Goal: Task Accomplishment & Management: Manage account settings

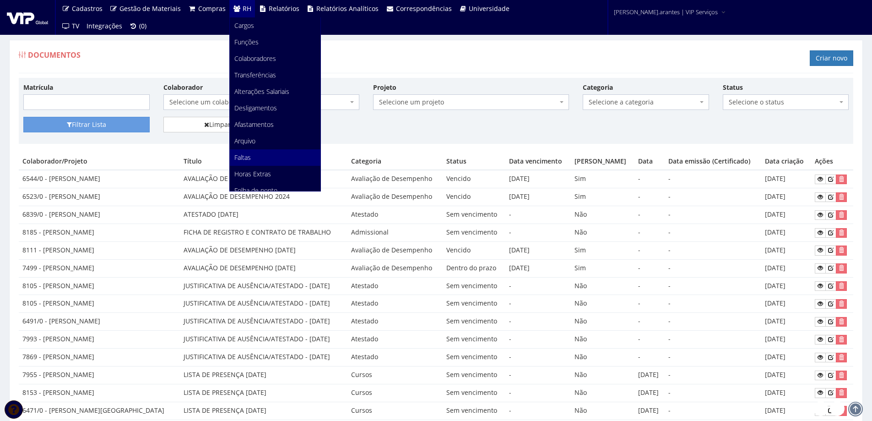
click at [241, 156] on span "Faltas" at bounding box center [242, 157] width 16 height 9
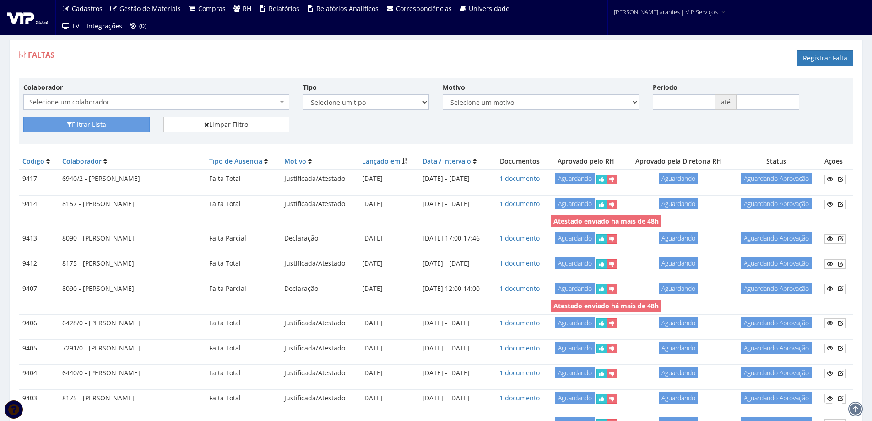
click at [200, 99] on span "Selecione um colaborador" at bounding box center [153, 101] width 248 height 9
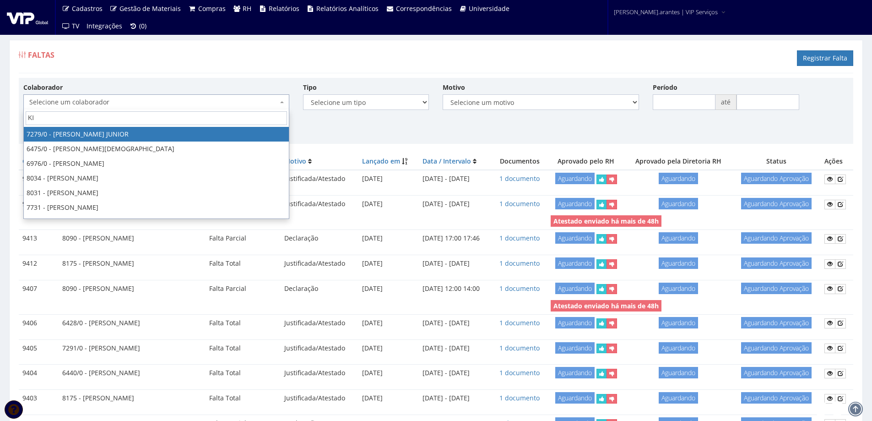
type input "KIC"
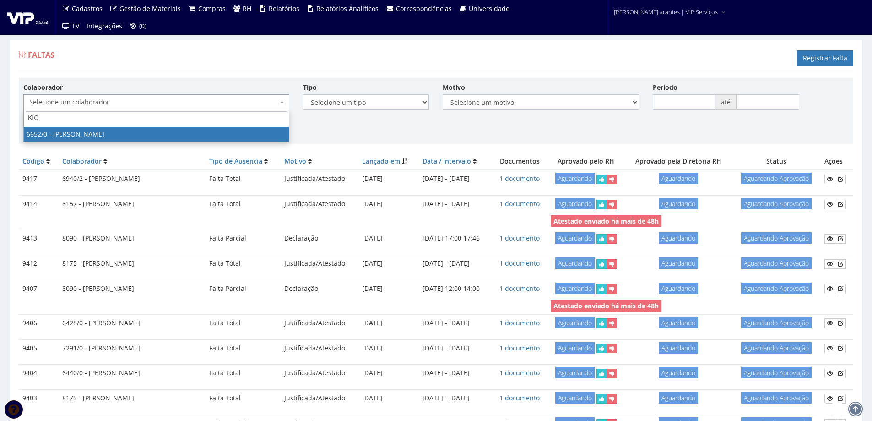
select select "135"
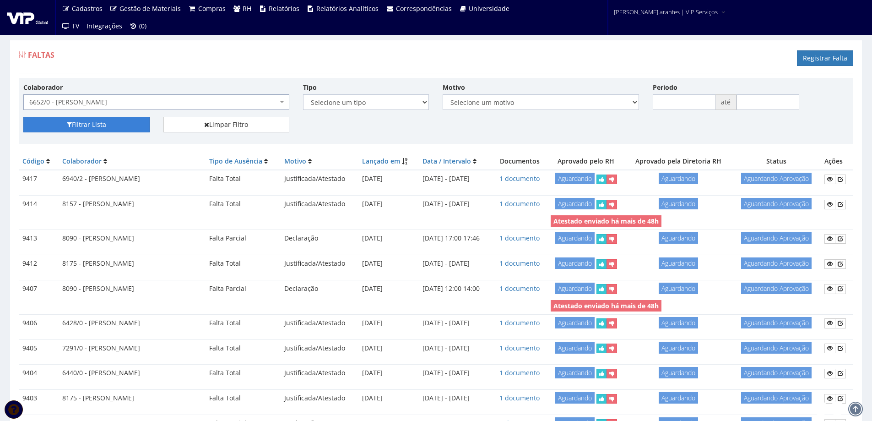
click at [113, 123] on button "Filtrar Lista" at bounding box center [86, 125] width 126 height 16
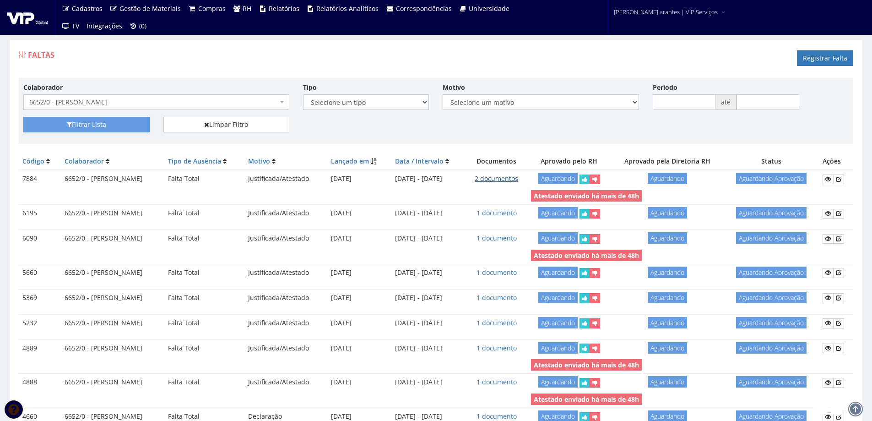
click at [502, 178] on link "2 documentos" at bounding box center [496, 178] width 43 height 9
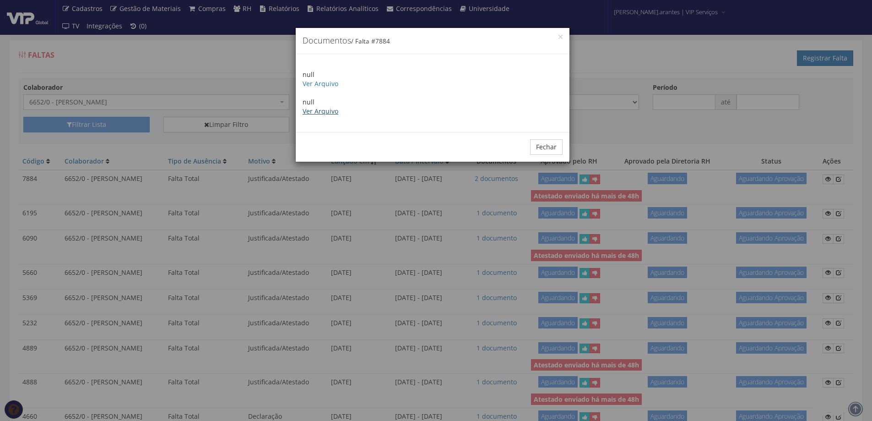
click at [311, 113] on link "Ver Arquivo" at bounding box center [320, 111] width 36 height 9
drag, startPoint x: 550, startPoint y: 149, endPoint x: 448, endPoint y: 148, distance: 101.1
click at [547, 149] on button "Fechar" at bounding box center [546, 147] width 32 height 16
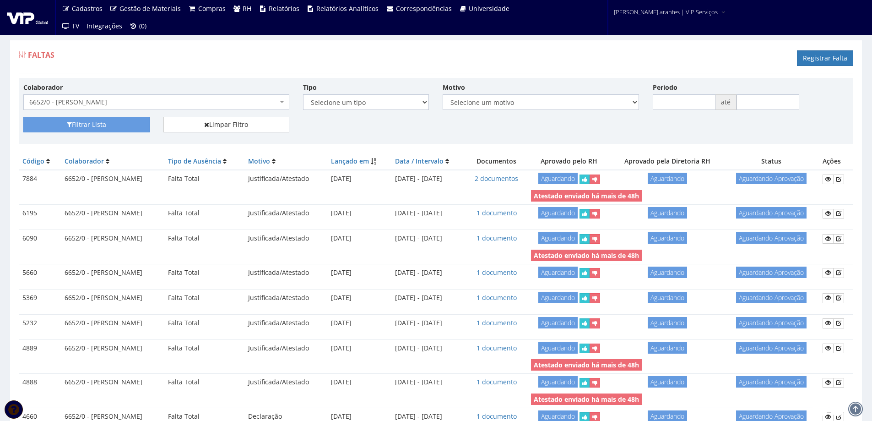
click at [136, 105] on span "6652/0 - [PERSON_NAME]" at bounding box center [153, 101] width 248 height 9
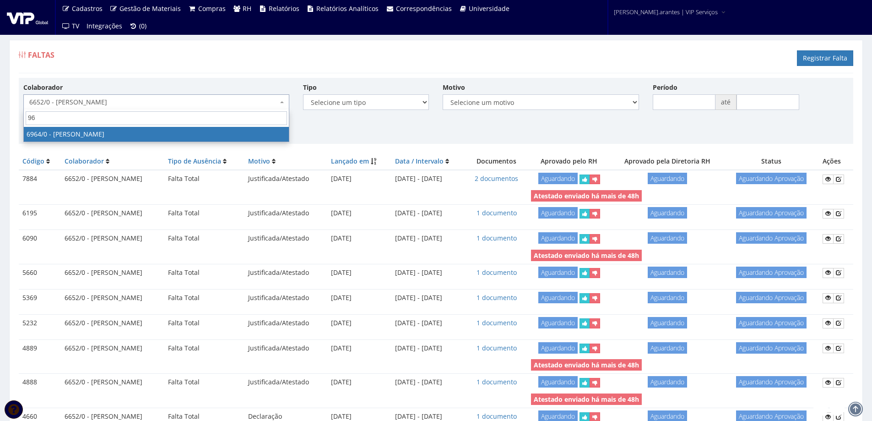
type input "9"
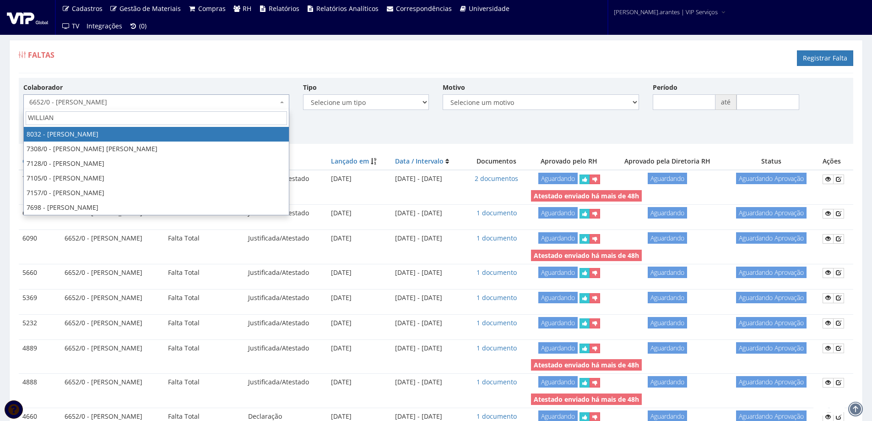
type input "WILLIAN E"
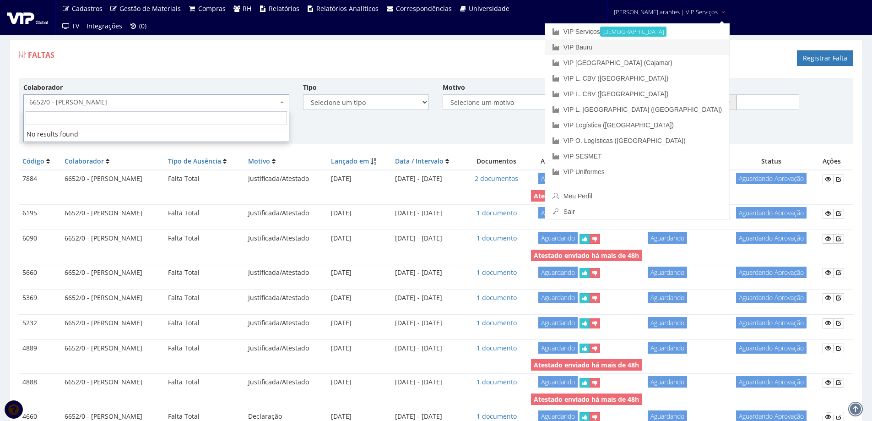
click at [631, 46] on link "VIP Bauru" at bounding box center [637, 47] width 184 height 16
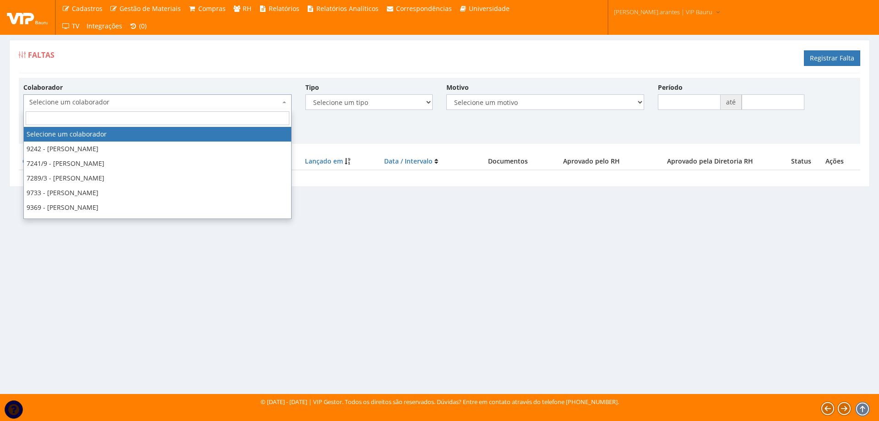
click at [129, 100] on span "Selecione um colaborador" at bounding box center [154, 101] width 251 height 9
type input "9643"
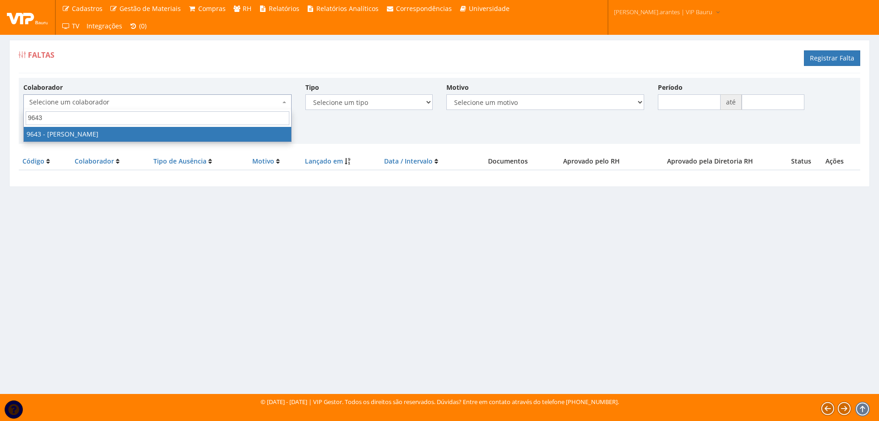
select select "3833"
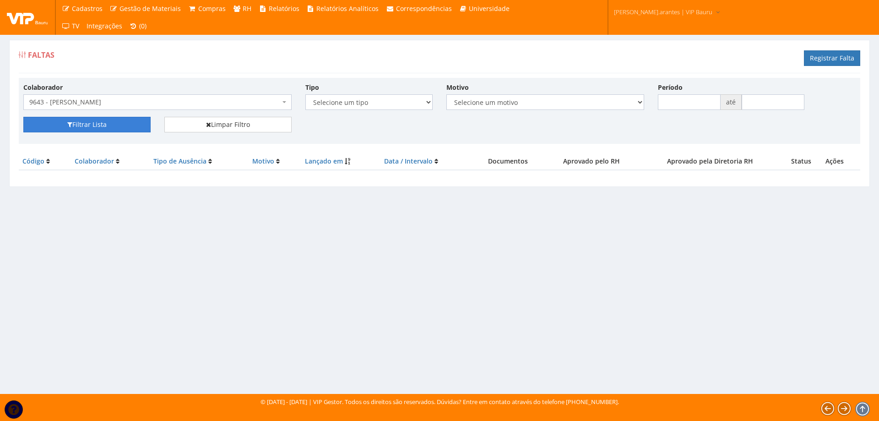
click at [103, 128] on button "Filtrar Lista" at bounding box center [86, 125] width 127 height 16
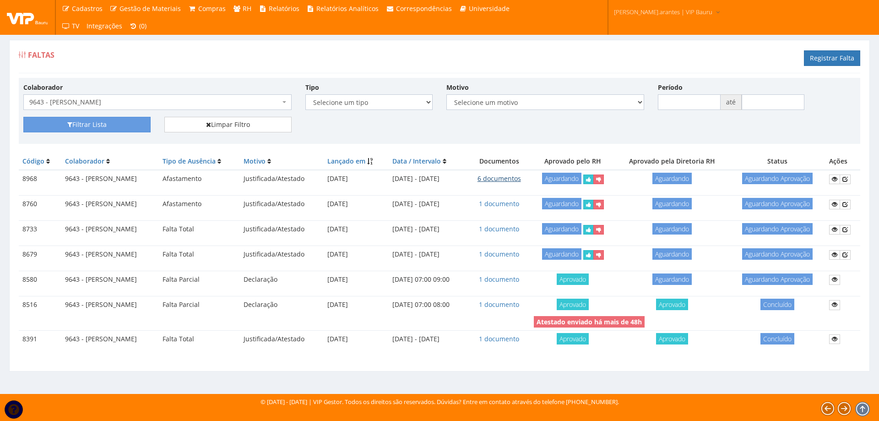
click at [518, 180] on link "6 documentos" at bounding box center [498, 178] width 43 height 9
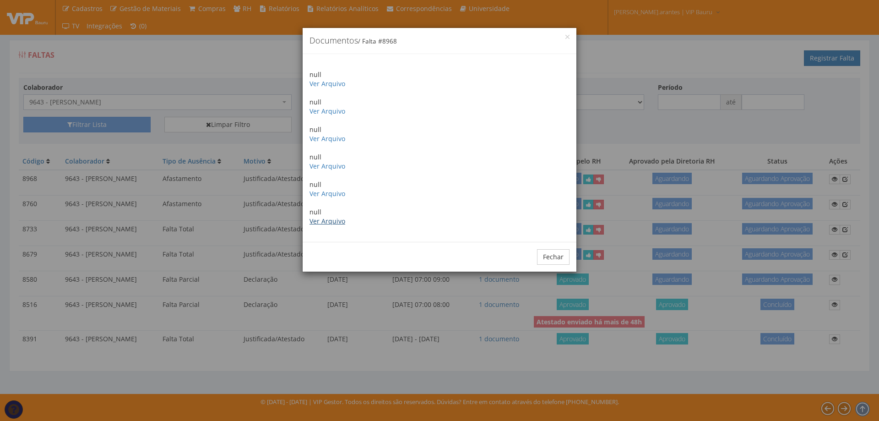
click at [340, 222] on link "Ver Arquivo" at bounding box center [327, 220] width 36 height 9
click at [567, 36] on button "×" at bounding box center [567, 37] width 4 height 4
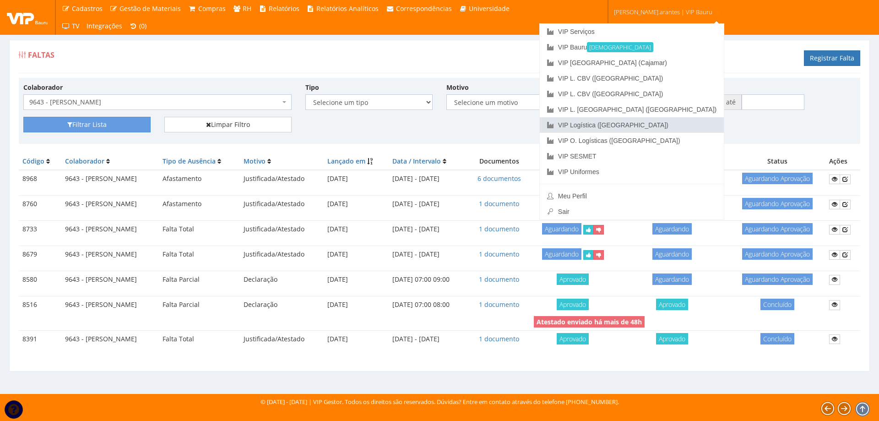
click at [637, 124] on link "VIP Logística ([GEOGRAPHIC_DATA])" at bounding box center [632, 125] width 184 height 16
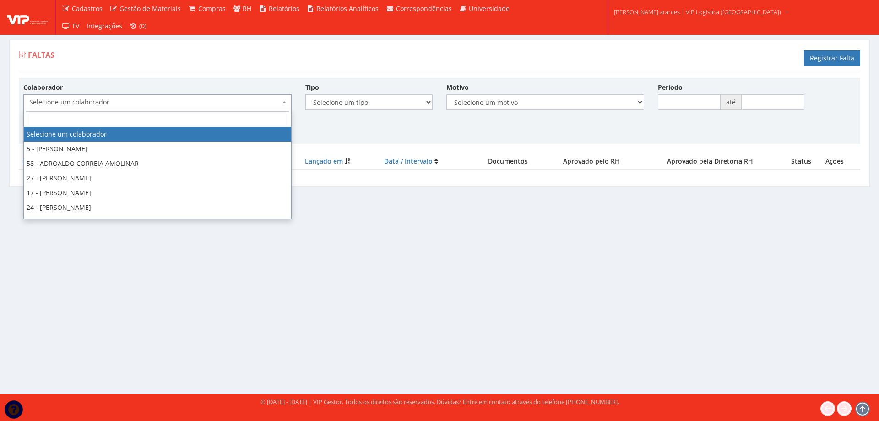
click at [154, 99] on span "Selecione um colaborador" at bounding box center [154, 101] width 251 height 9
type input "47"
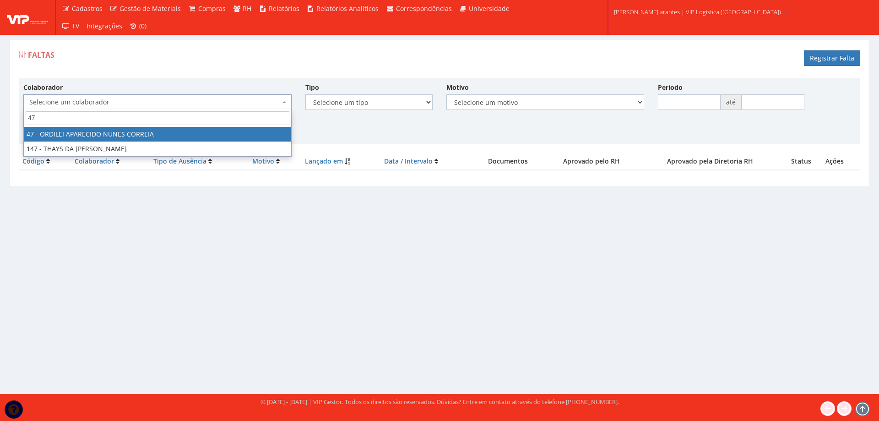
select select "2894"
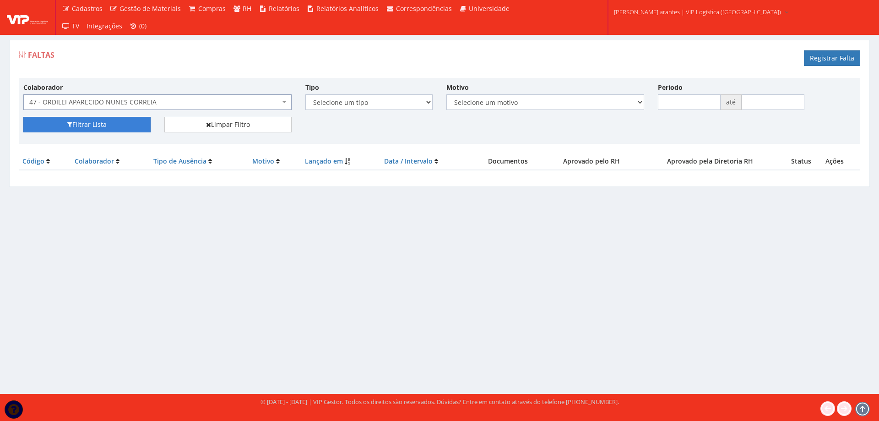
click at [73, 124] on button "Filtrar Lista" at bounding box center [86, 125] width 127 height 16
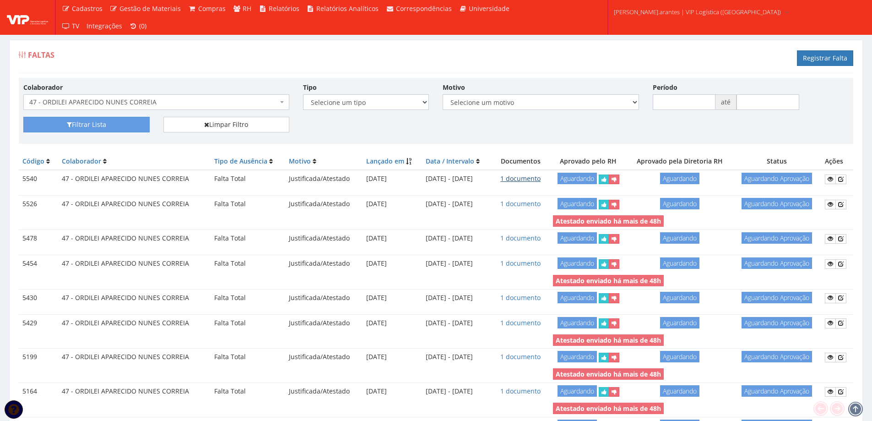
click at [519, 178] on link "1 documento" at bounding box center [520, 178] width 40 height 9
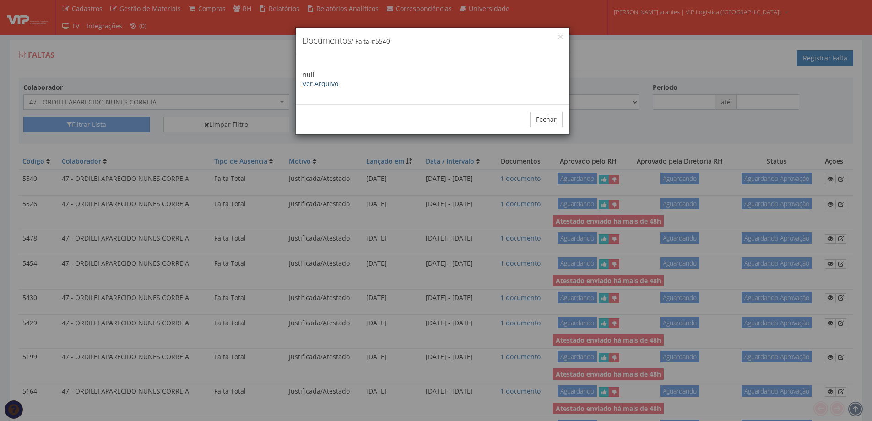
click at [319, 85] on link "Ver Arquivo" at bounding box center [320, 83] width 36 height 9
click at [553, 121] on button "Fechar" at bounding box center [546, 120] width 32 height 16
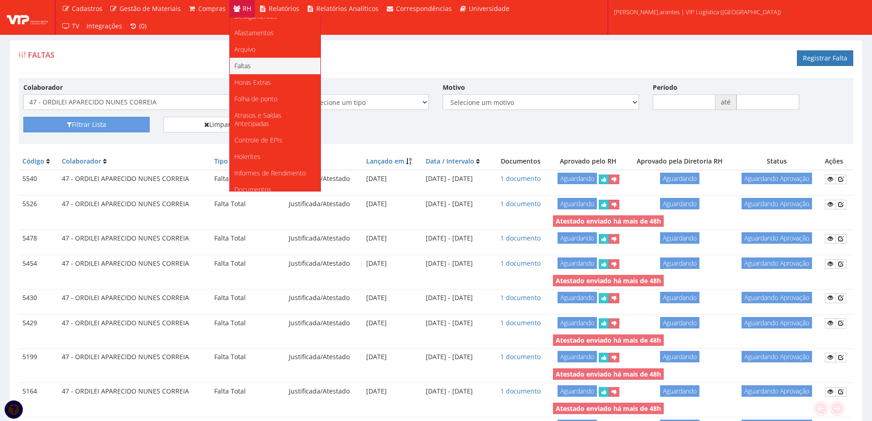
scroll to position [90, 0]
click at [242, 32] on span "Afastamentos" at bounding box center [253, 34] width 39 height 9
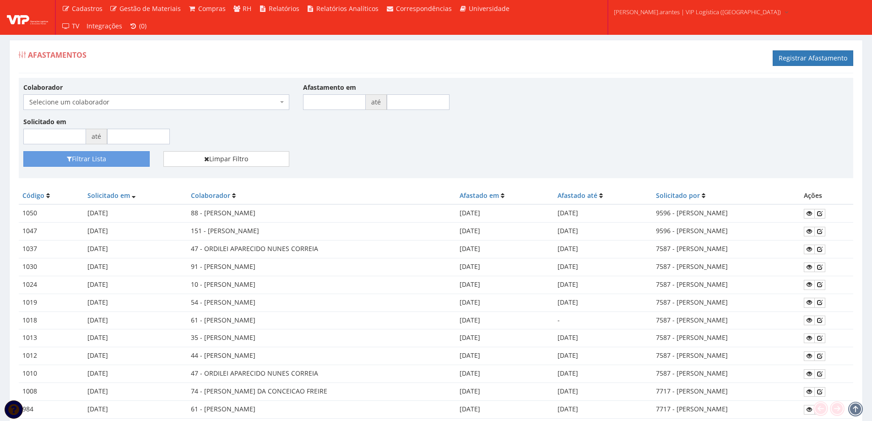
click at [94, 103] on span "Selecione um colaborador" at bounding box center [153, 101] width 248 height 9
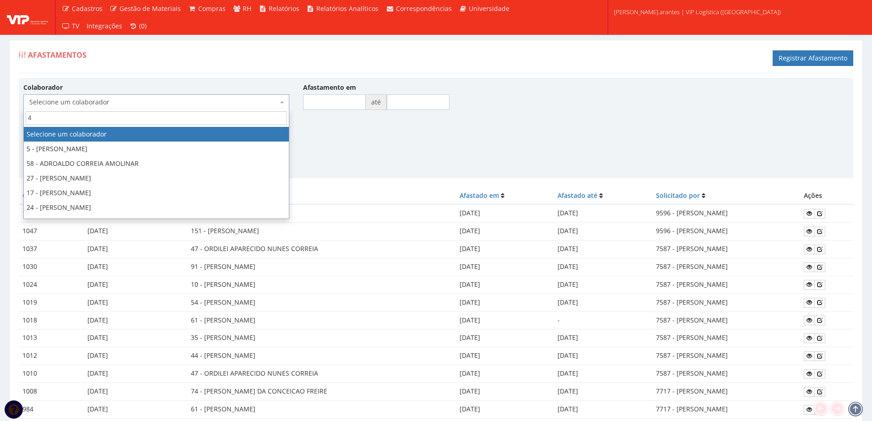
type input "47"
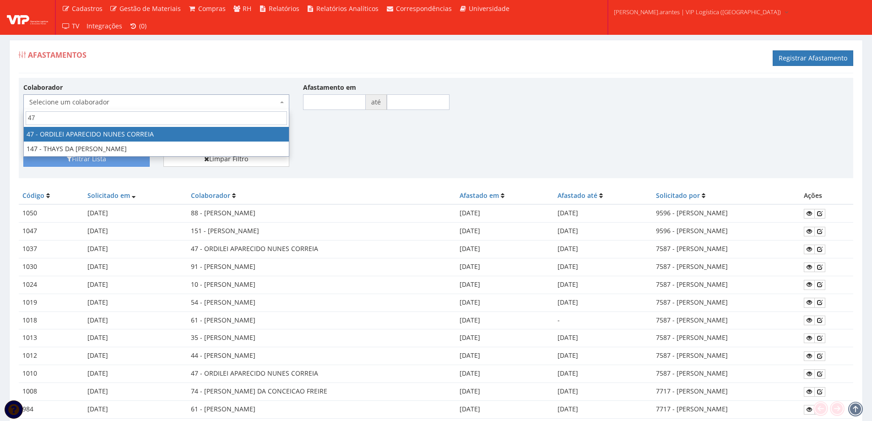
select select "2894"
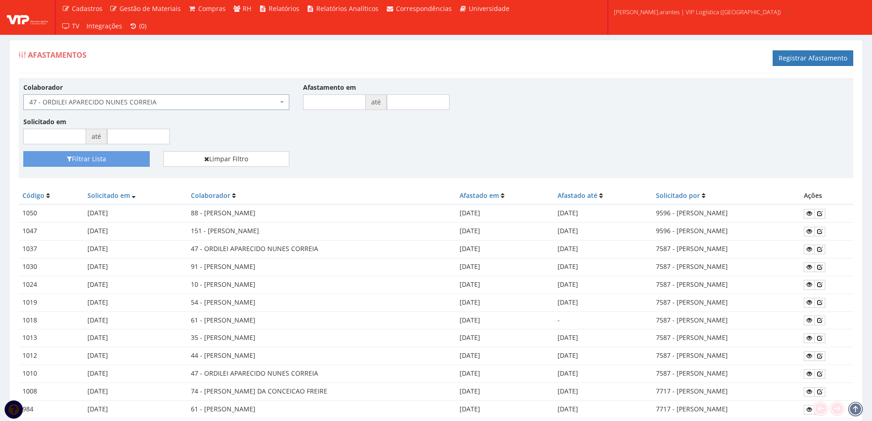
click at [88, 167] on div "Filtrar Lista Limpar Filtro" at bounding box center [435, 162] width 839 height 22
click at [89, 161] on button "Filtrar Lista" at bounding box center [86, 159] width 126 height 16
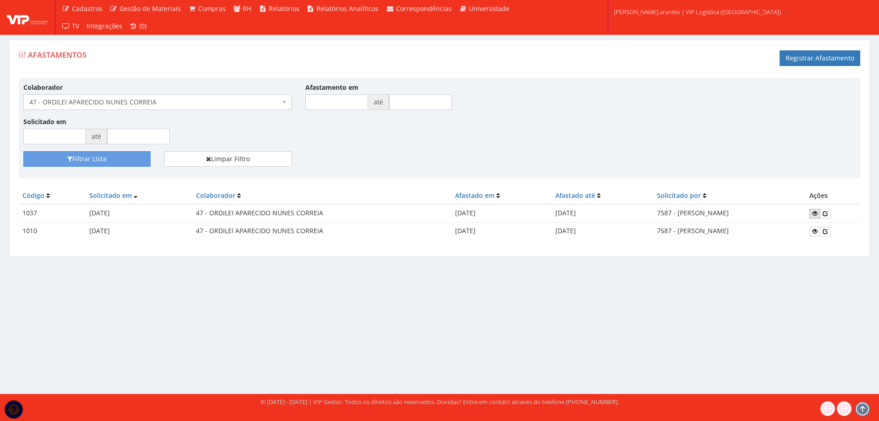
click at [817, 213] on icon at bounding box center [814, 213] width 5 height 6
click at [828, 212] on icon at bounding box center [824, 213] width 5 height 6
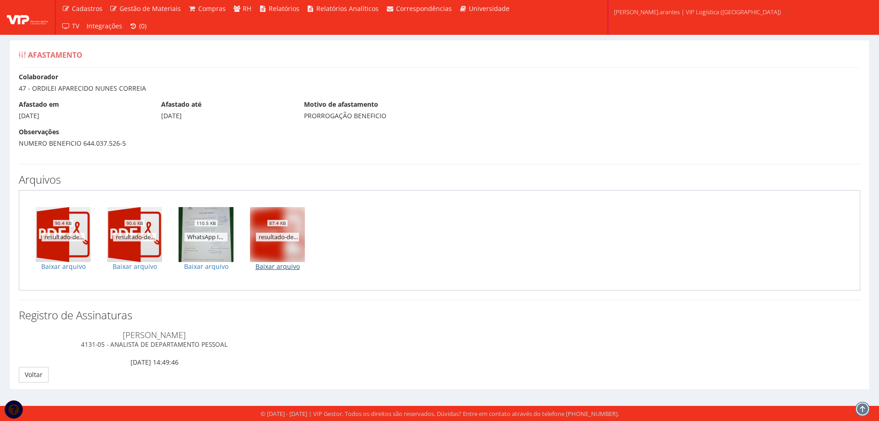
click at [280, 263] on link "Baixar arquivo" at bounding box center [277, 266] width 55 height 9
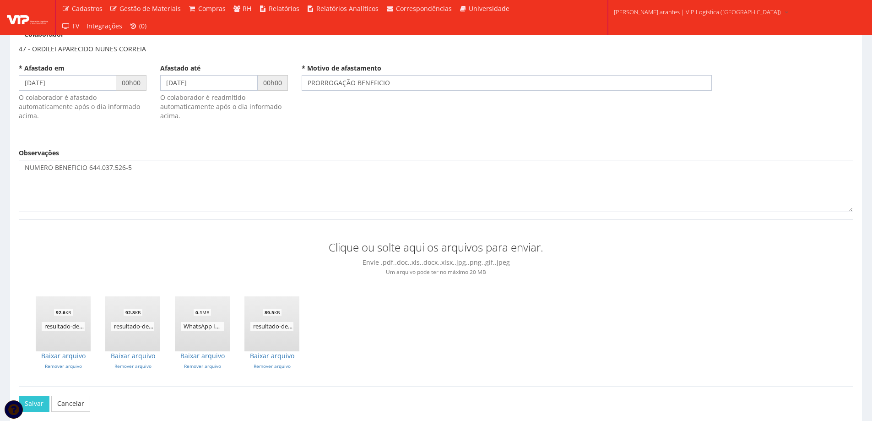
scroll to position [42, 0]
drag, startPoint x: 182, startPoint y: 82, endPoint x: 107, endPoint y: 61, distance: 77.8
click at [119, 70] on div "* Afastado em [DATE] 00h00 O colaborador é afastado automaticamente após o dia …" at bounding box center [436, 97] width 848 height 66
type input "[DATE]"
click at [445, 255] on div "Clique ou solte aqui os arquivos para enviar. Envie .pdf,.doc,.xls,.docx,.xlsx,…" at bounding box center [435, 259] width 815 height 35
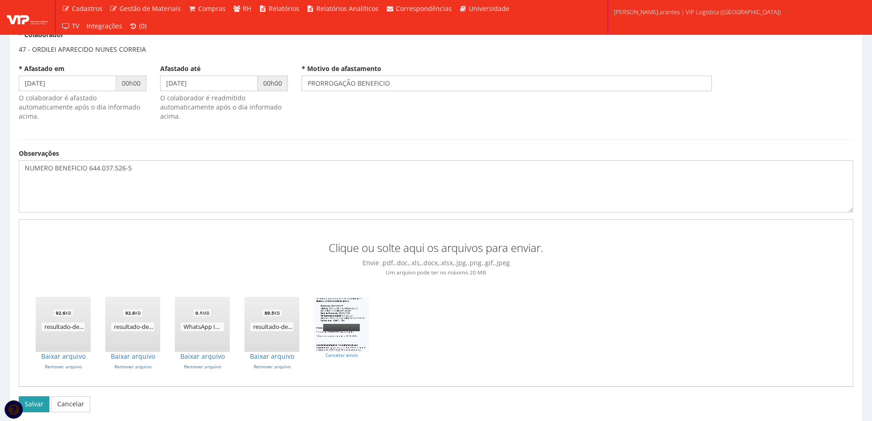
click at [39, 398] on button "Salvar" at bounding box center [34, 404] width 31 height 16
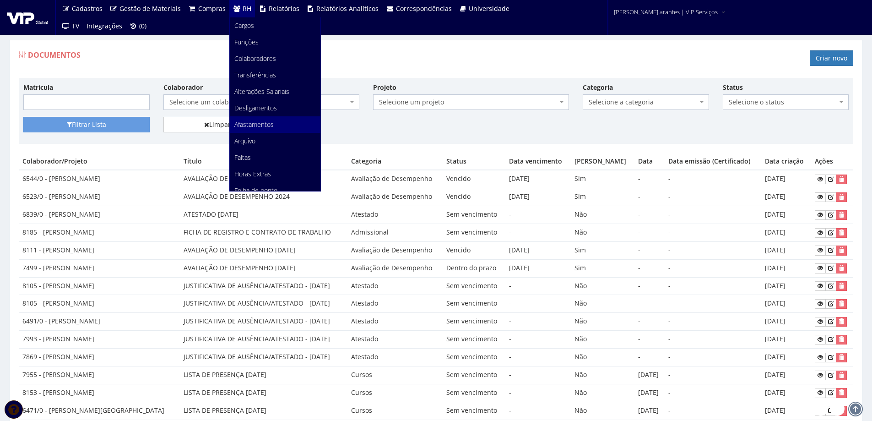
click at [237, 121] on span "Afastamentos" at bounding box center [253, 124] width 39 height 9
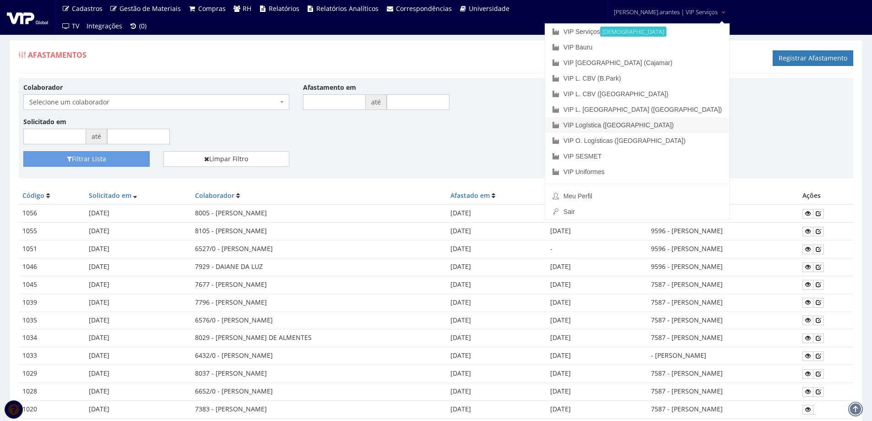
click at [625, 127] on link "VIP Logística ([GEOGRAPHIC_DATA])" at bounding box center [637, 125] width 184 height 16
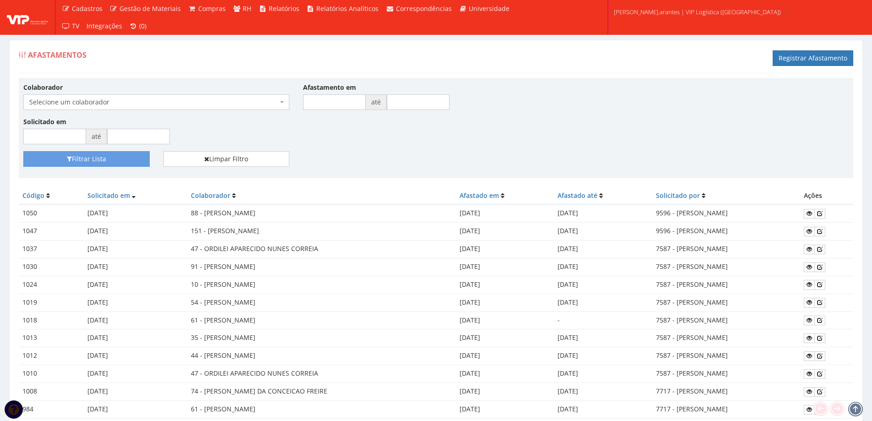
click at [119, 104] on span "Selecione um colaborador" at bounding box center [153, 101] width 248 height 9
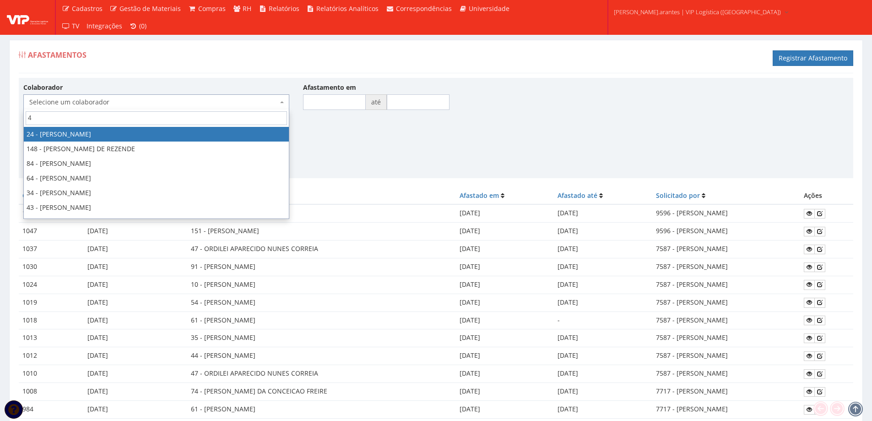
type input "47"
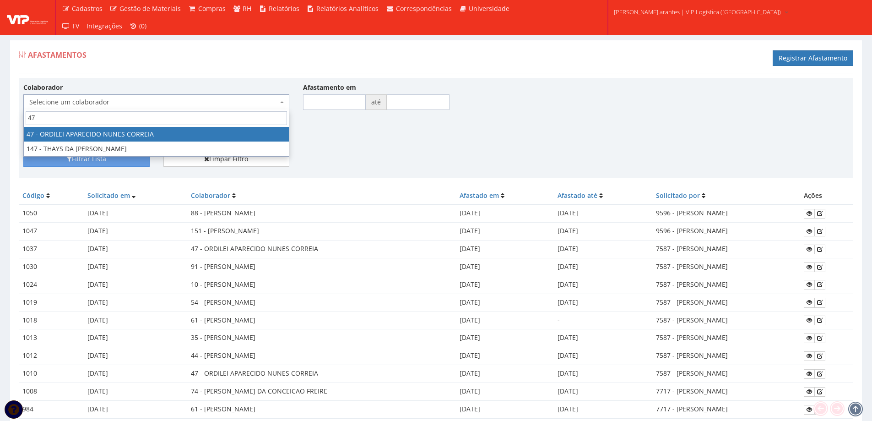
select select "2894"
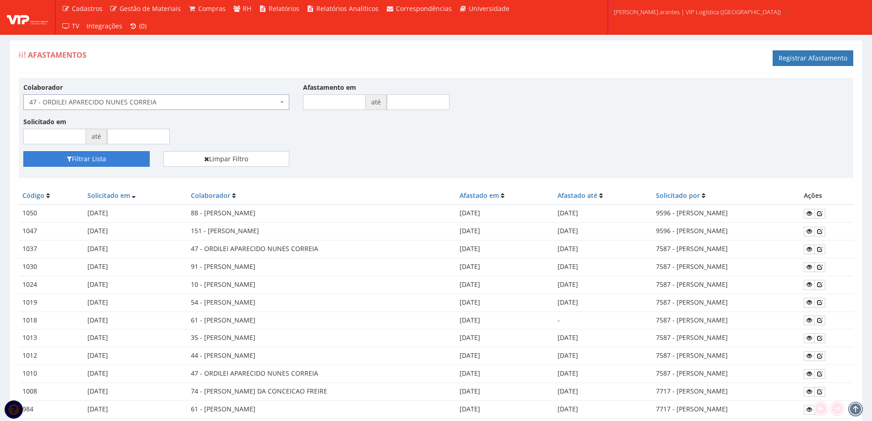
click at [101, 166] on button "Filtrar Lista" at bounding box center [86, 159] width 126 height 16
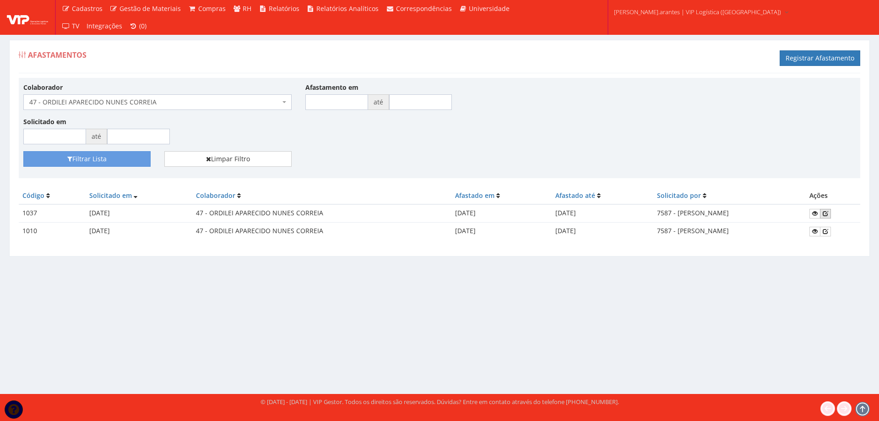
click at [828, 213] on icon at bounding box center [824, 213] width 5 height 6
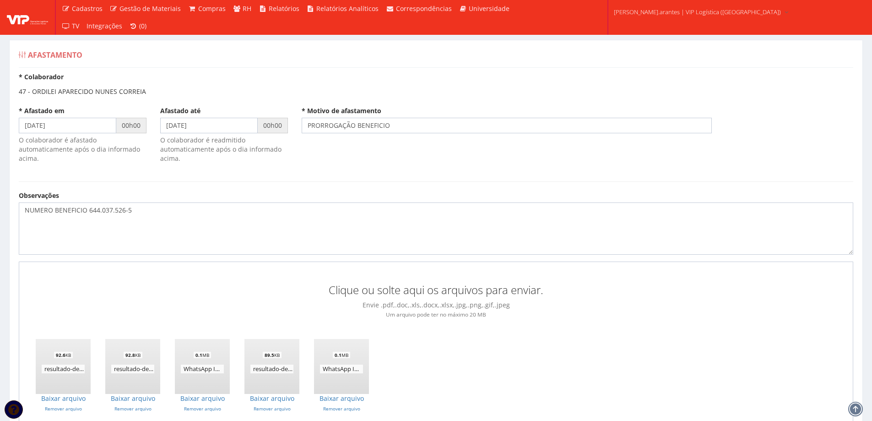
click at [437, 313] on small "Um arquivo pode ter no máximo 20 MB" at bounding box center [436, 313] width 100 height 7
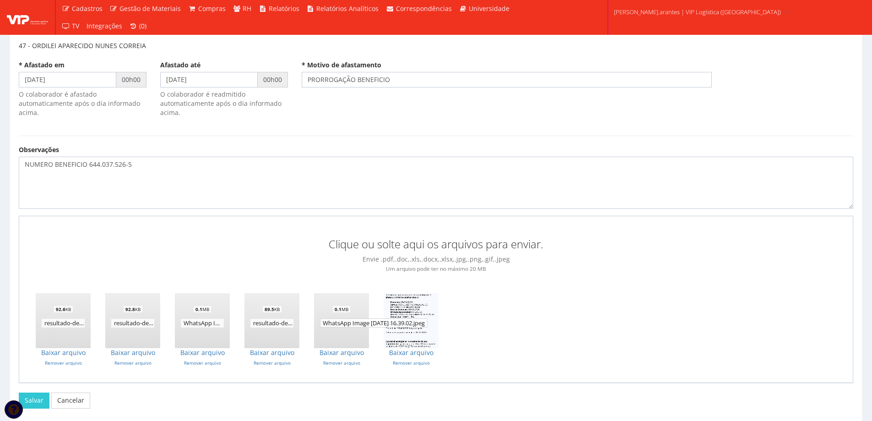
click at [329, 321] on span "WhatsApp Image 2025-09-26 at 16.39.02.jpeg" at bounding box center [374, 322] width 108 height 9
click at [336, 352] on link "Baixar arquivo" at bounding box center [341, 352] width 55 height 9
click at [332, 353] on link "Baixar arquivo" at bounding box center [341, 352] width 55 height 9
click at [32, 397] on button "Salvar" at bounding box center [34, 400] width 31 height 16
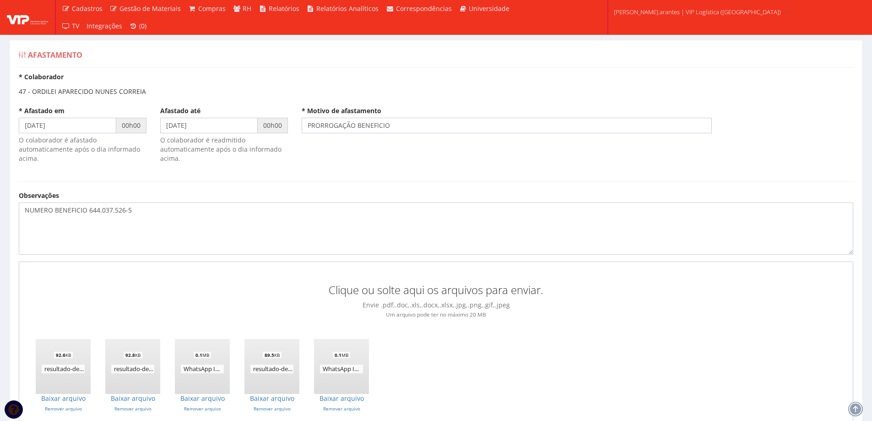
scroll to position [46, 0]
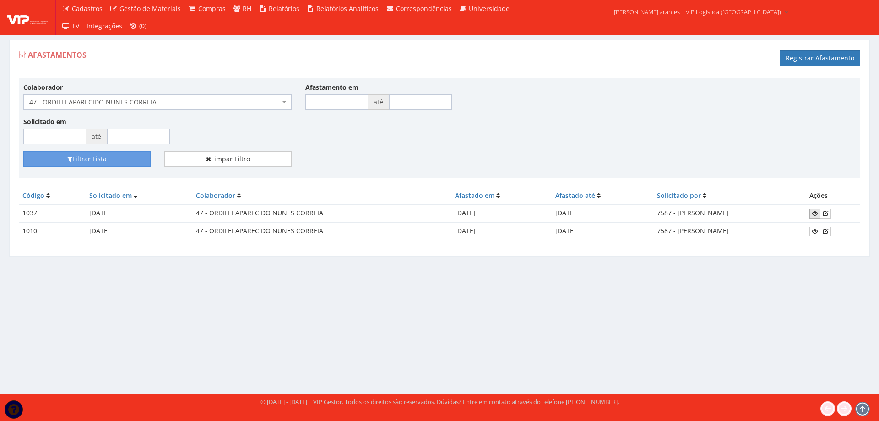
click at [817, 214] on icon at bounding box center [814, 213] width 5 height 6
click at [826, 212] on icon at bounding box center [824, 213] width 5 height 6
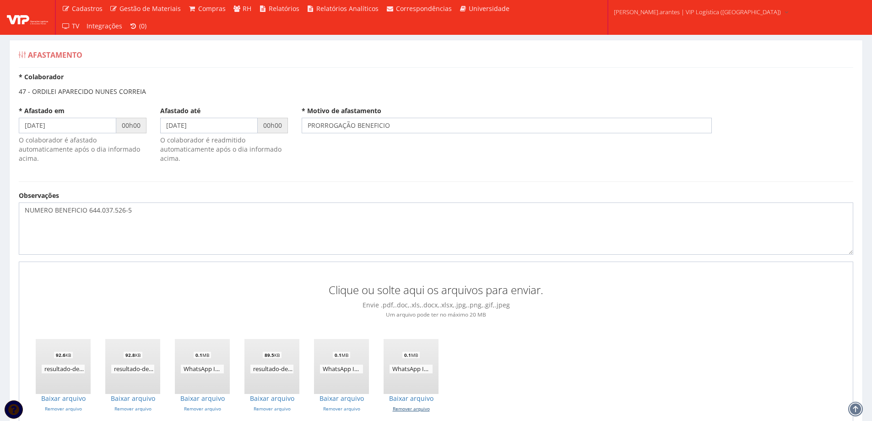
click at [417, 409] on link "Remover arquivo" at bounding box center [410, 408] width 55 height 6
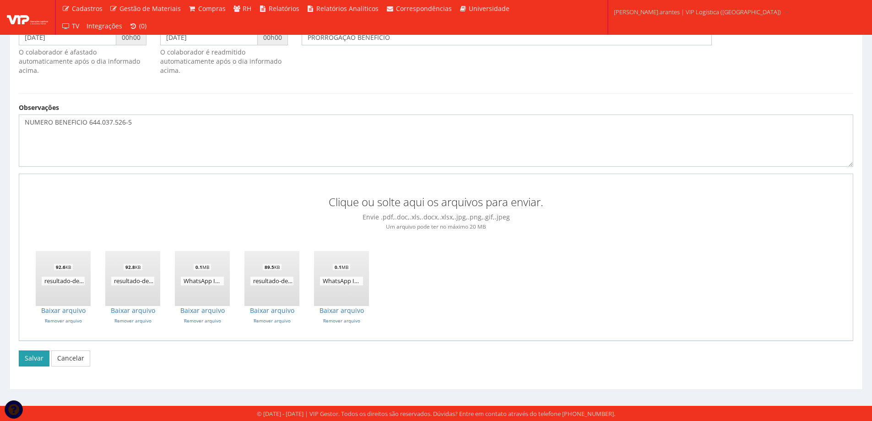
click at [27, 361] on button "Salvar" at bounding box center [34, 358] width 31 height 16
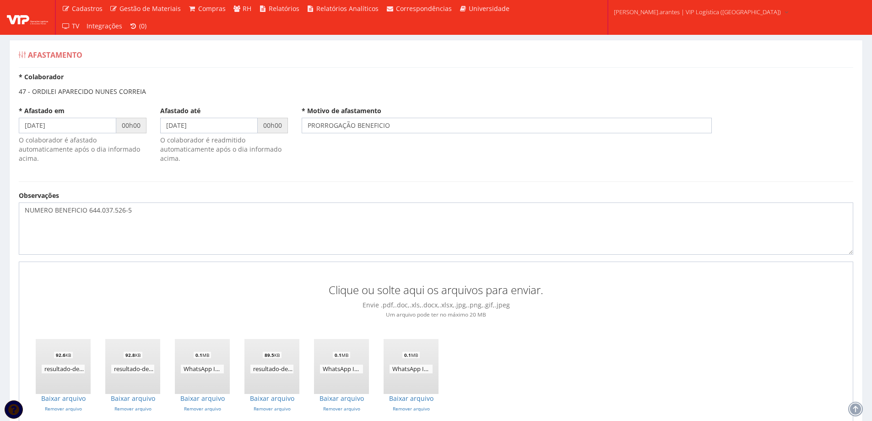
scroll to position [85, 0]
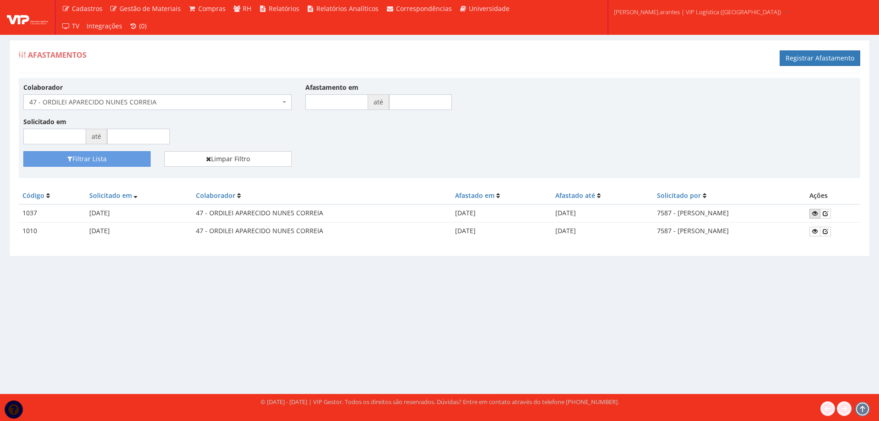
click at [817, 211] on icon at bounding box center [814, 213] width 5 height 6
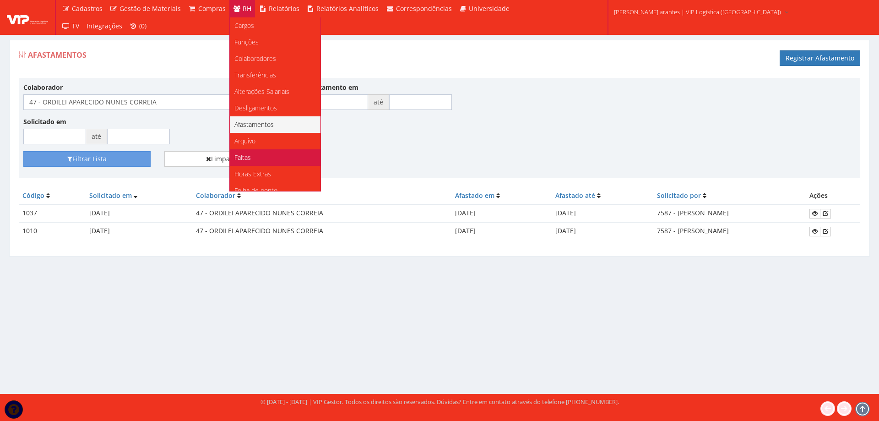
click at [243, 157] on span "Faltas" at bounding box center [242, 157] width 16 height 9
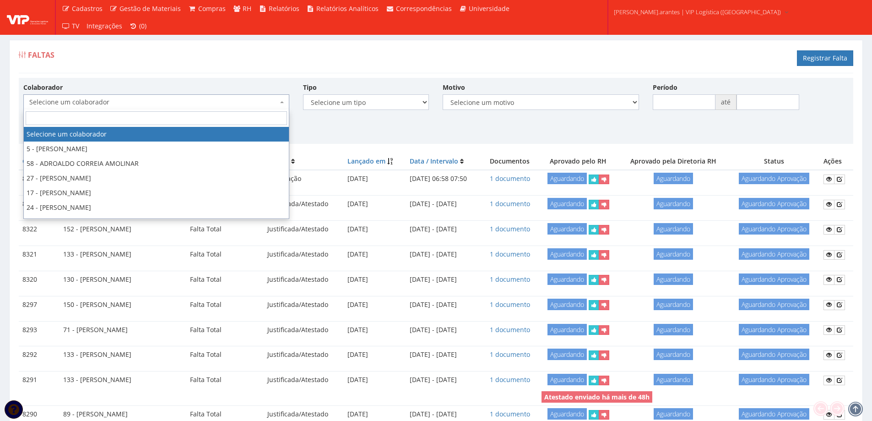
click at [189, 104] on span "Selecione um colaborador" at bounding box center [153, 101] width 248 height 9
type input "47"
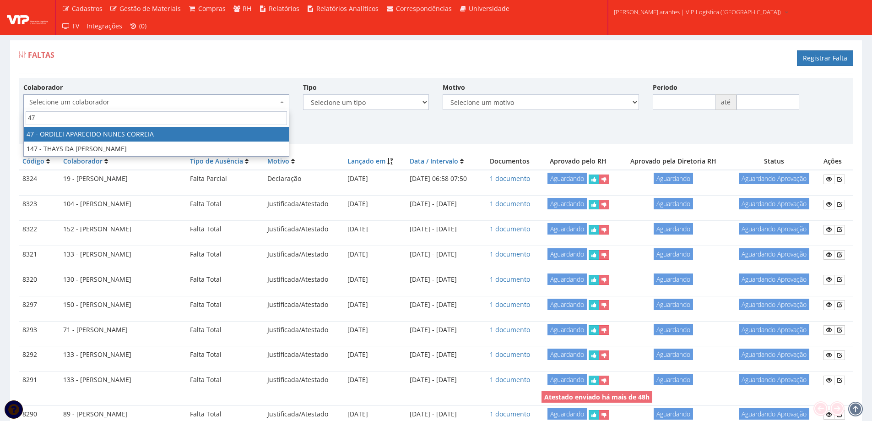
select select "2894"
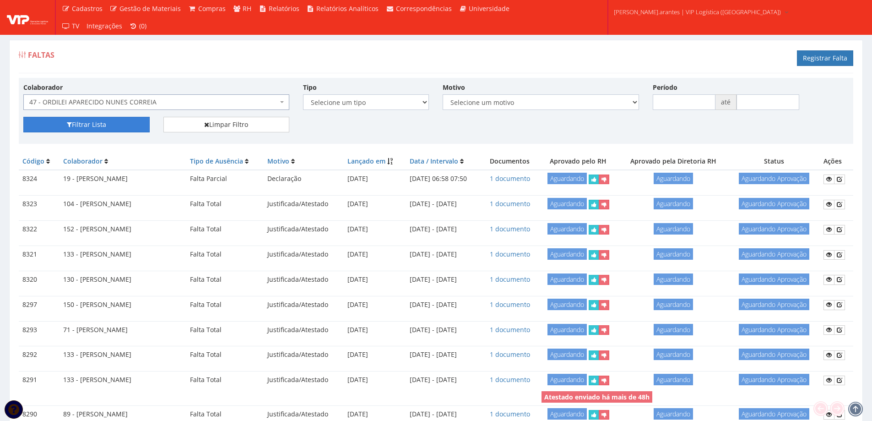
click at [98, 121] on button "Filtrar Lista" at bounding box center [86, 125] width 126 height 16
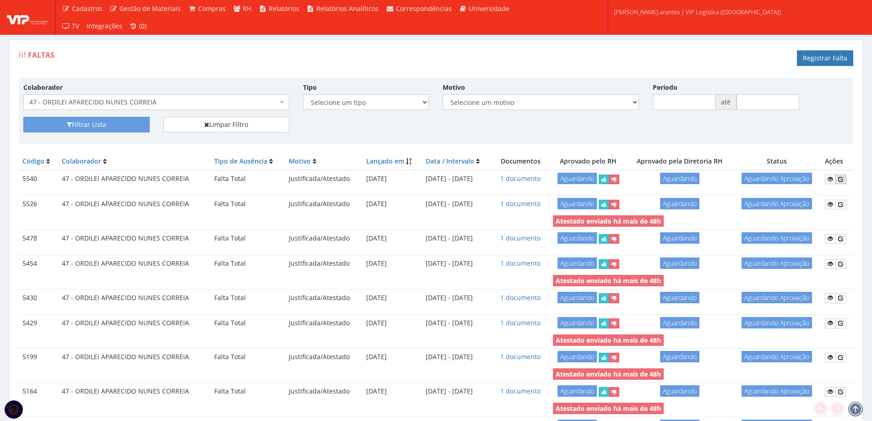
click at [841, 179] on icon at bounding box center [840, 179] width 5 height 6
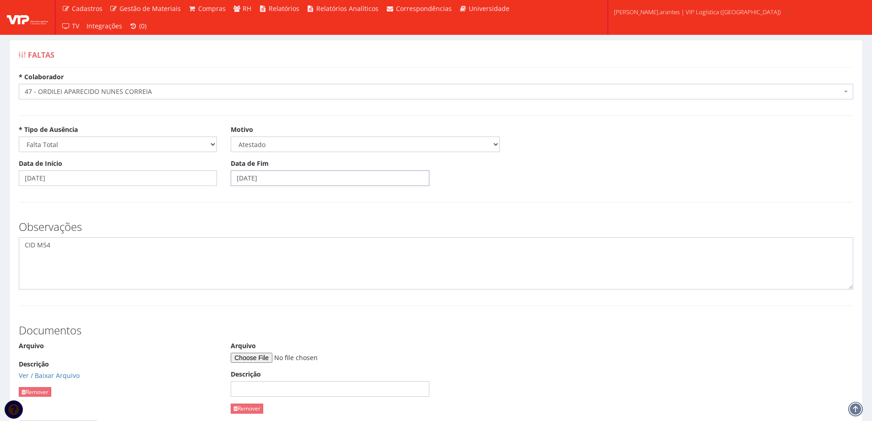
drag, startPoint x: 275, startPoint y: 178, endPoint x: 164, endPoint y: 161, distance: 111.7
click at [169, 163] on div "Data de Início [DATE] Data de Fim [DATE]" at bounding box center [436, 176] width 848 height 34
type input "[DATE]"
click at [164, 218] on div "Observações CID M54" at bounding box center [436, 250] width 848 height 78
click at [30, 259] on textarea "CID M54" at bounding box center [436, 263] width 834 height 52
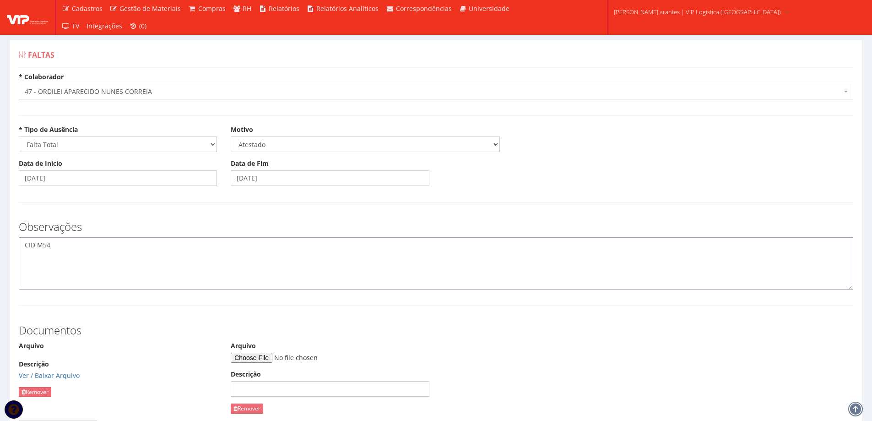
click at [59, 245] on textarea "CID M54" at bounding box center [436, 263] width 834 height 52
type textarea "CID M54 NOVA PRORROGAÇÃO DE BENEFICIO ATÉ [DATE], LANÇADO EM FALTAS DEVIDO A "E…"
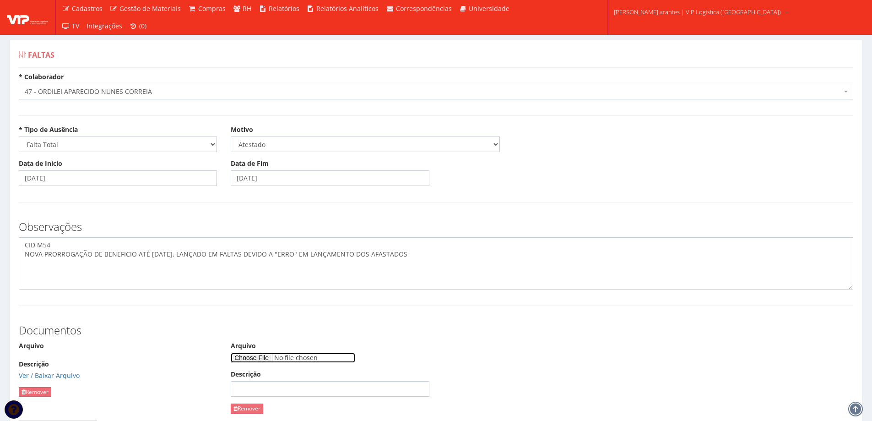
click at [254, 358] on input "Arquivo" at bounding box center [293, 357] width 124 height 10
type input "C:\fakepath\WhatsApp Image [DATE] 16.39.02.jpeg"
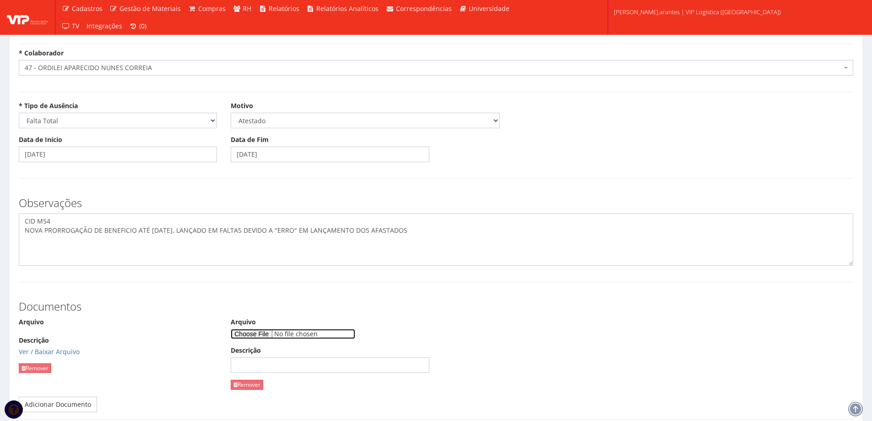
scroll to position [46, 0]
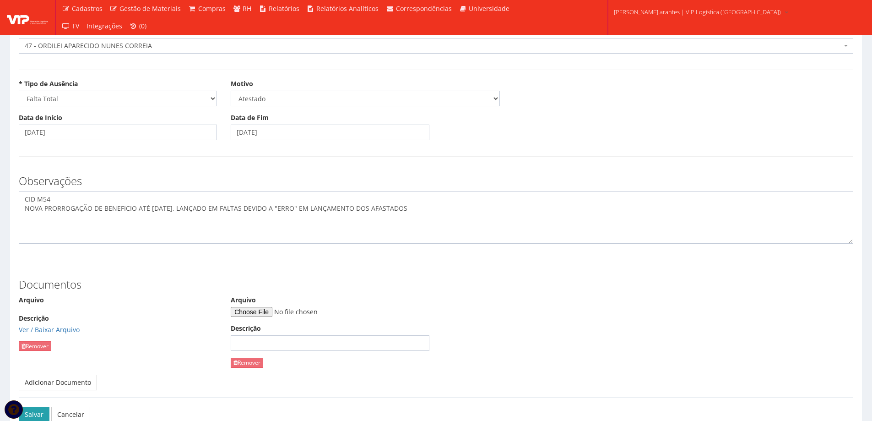
click at [38, 411] on button "Salvar" at bounding box center [34, 414] width 31 height 16
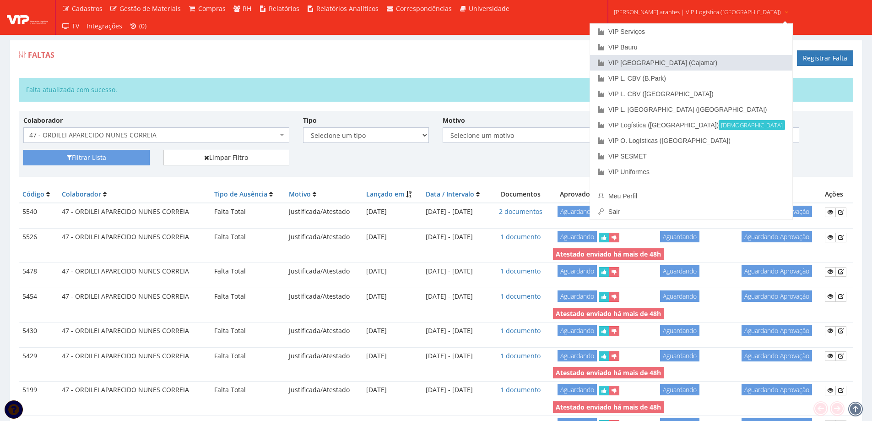
drag, startPoint x: 649, startPoint y: 68, endPoint x: 602, endPoint y: 84, distance: 49.3
click at [648, 68] on link "VIP [GEOGRAPHIC_DATA] (Cajamar)" at bounding box center [691, 63] width 202 height 16
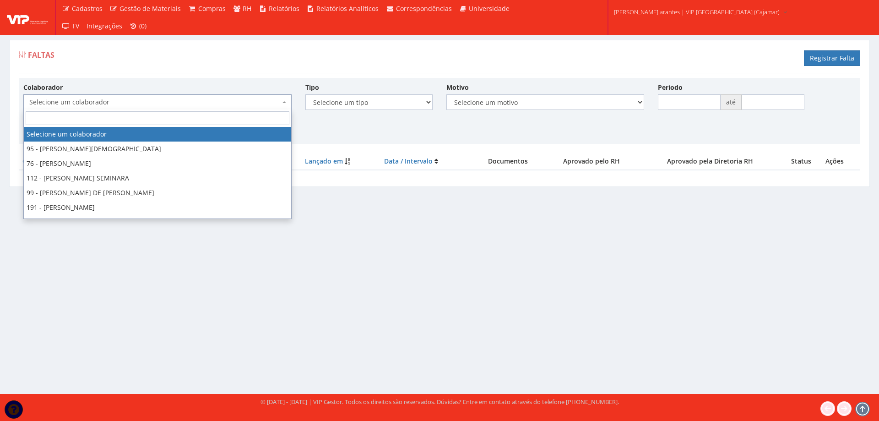
click at [102, 101] on span "Selecione um colaborador" at bounding box center [154, 101] width 251 height 9
type input "73"
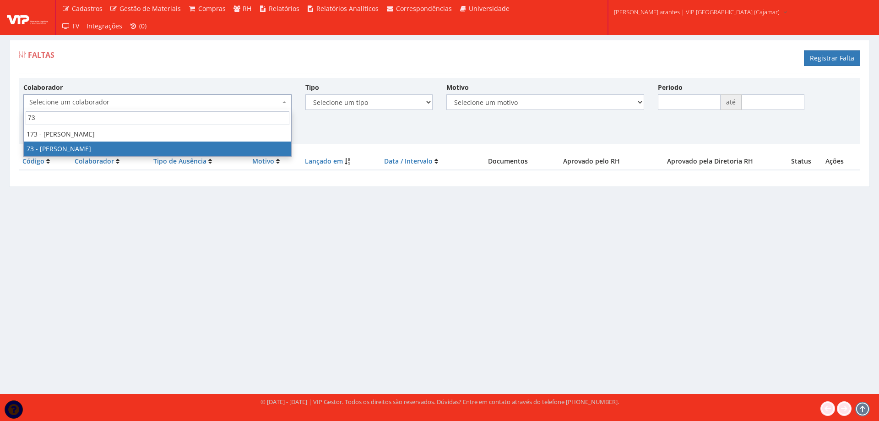
select select "3311"
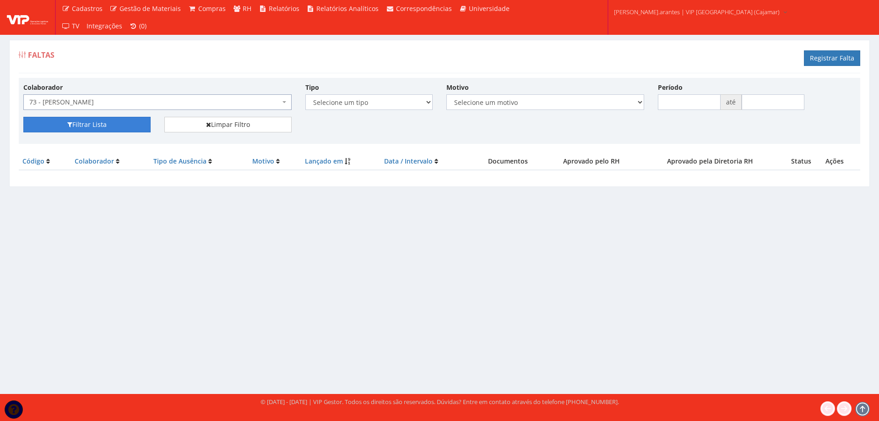
click at [97, 123] on button "Filtrar Lista" at bounding box center [86, 125] width 127 height 16
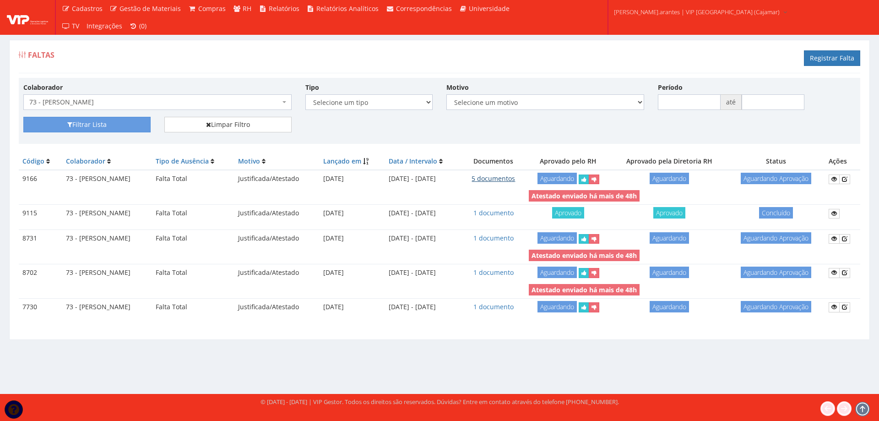
click at [515, 178] on link "5 documentos" at bounding box center [492, 178] width 43 height 9
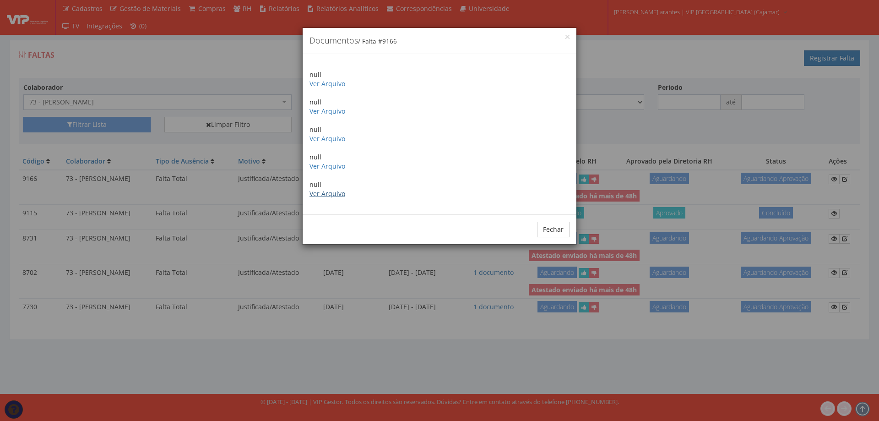
click at [329, 193] on link "Ver Arquivo" at bounding box center [327, 193] width 36 height 9
